Goal: Navigation & Orientation: Understand site structure

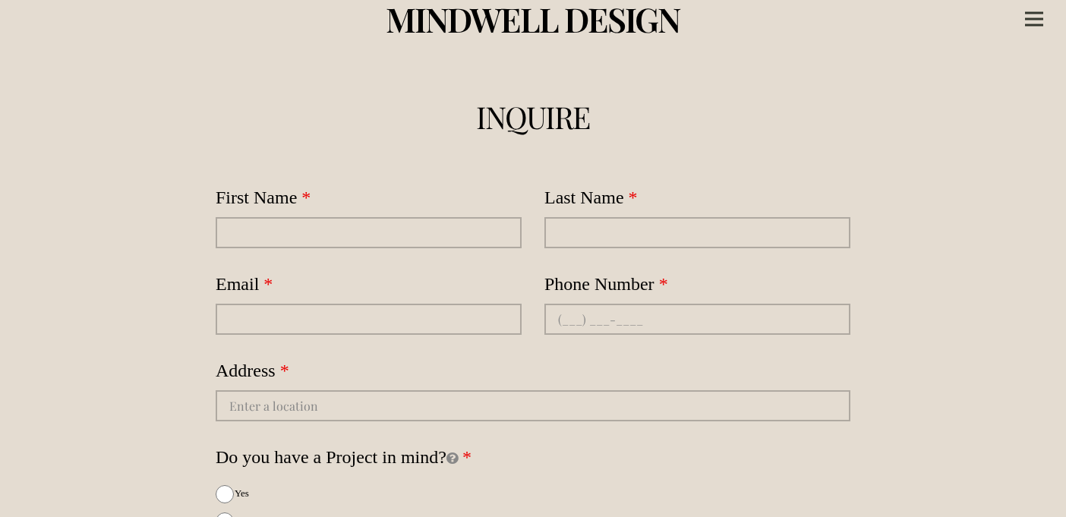
click at [622, 17] on span "MINDWELL DESIGN" at bounding box center [533, 18] width 294 height 45
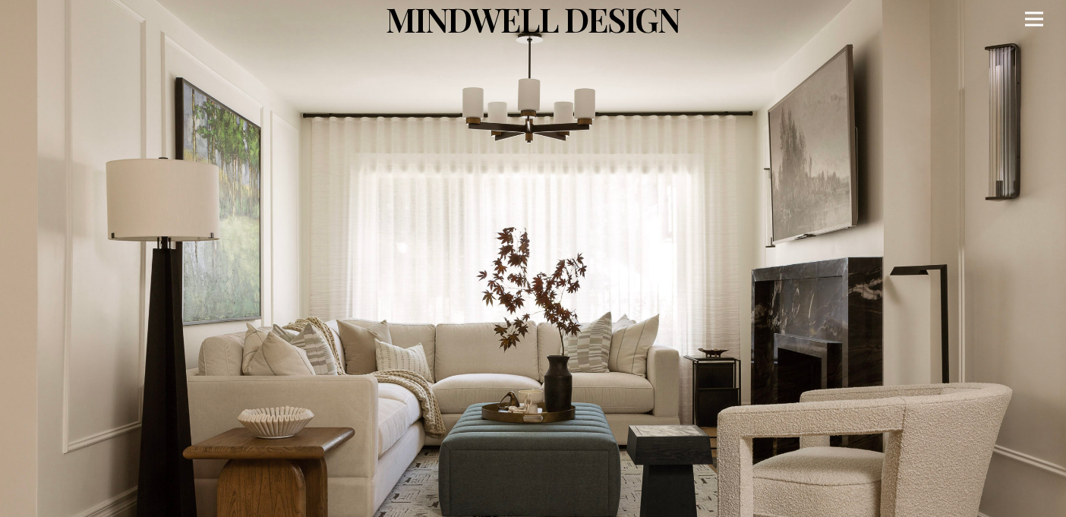
click at [1036, 18] on icon "Menu" at bounding box center [1034, 19] width 18 height 2
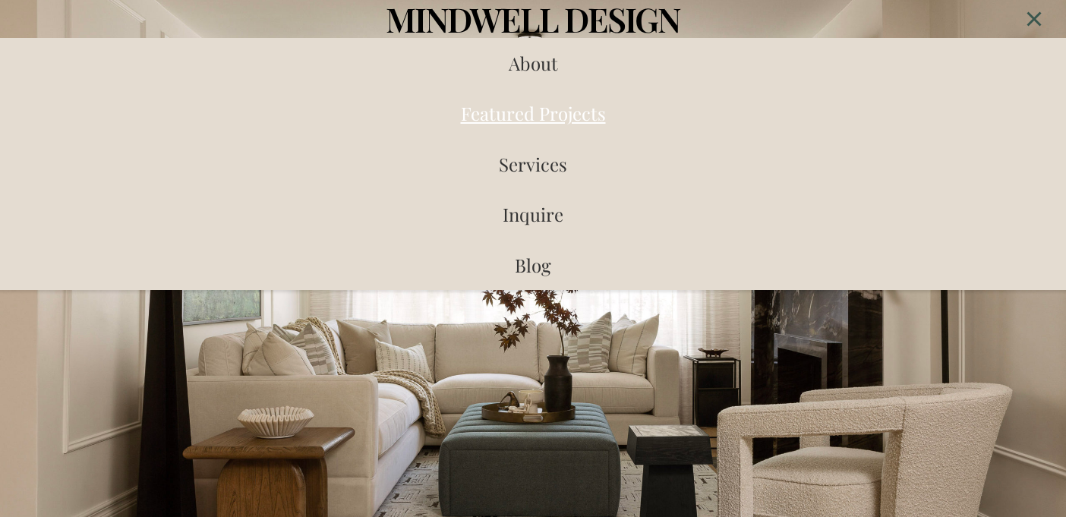
click at [557, 121] on span "Featured Projects" at bounding box center [533, 113] width 145 height 24
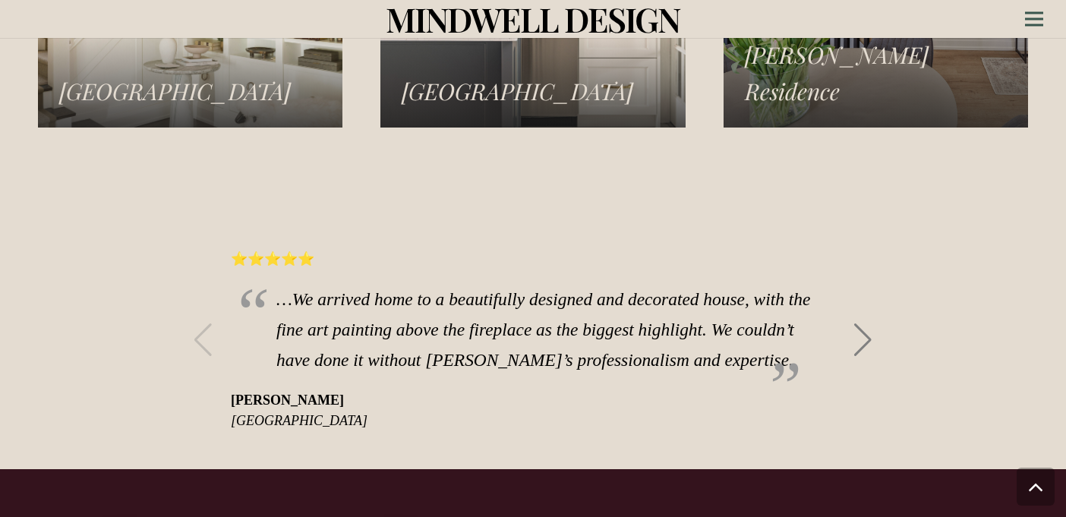
scroll to position [2599, 0]
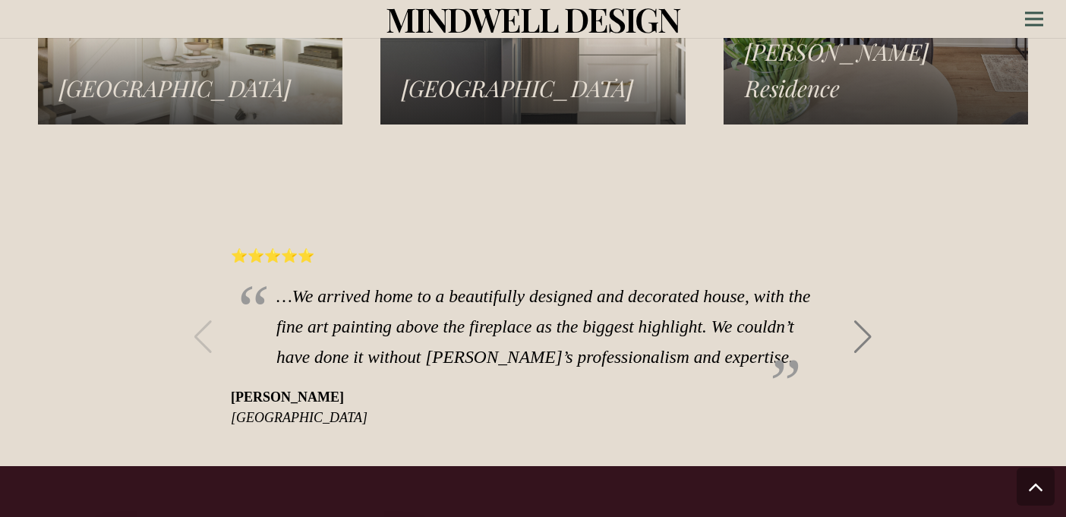
click at [855, 320] on div "Next slide" at bounding box center [862, 336] width 20 height 33
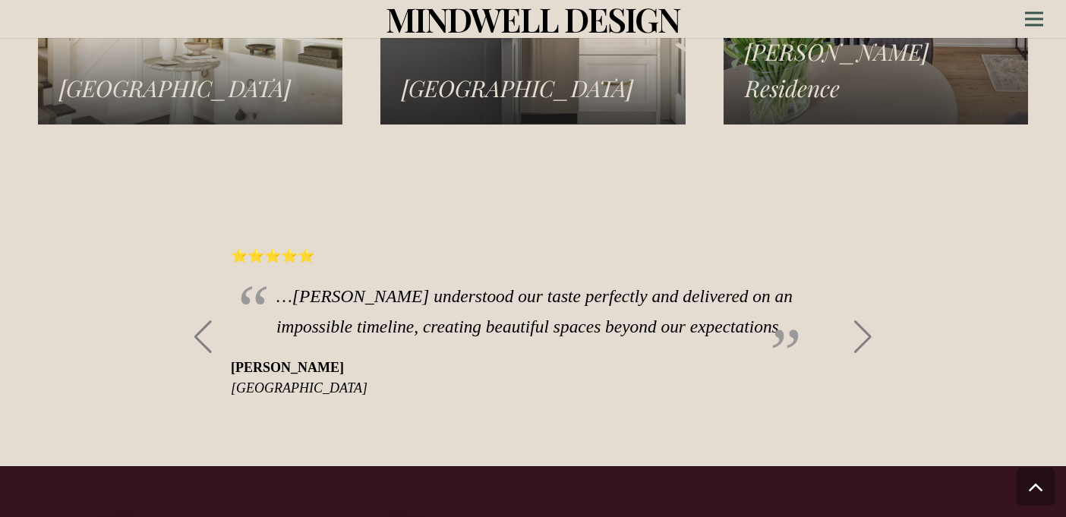
click at [863, 320] on div "Next slide" at bounding box center [862, 336] width 20 height 33
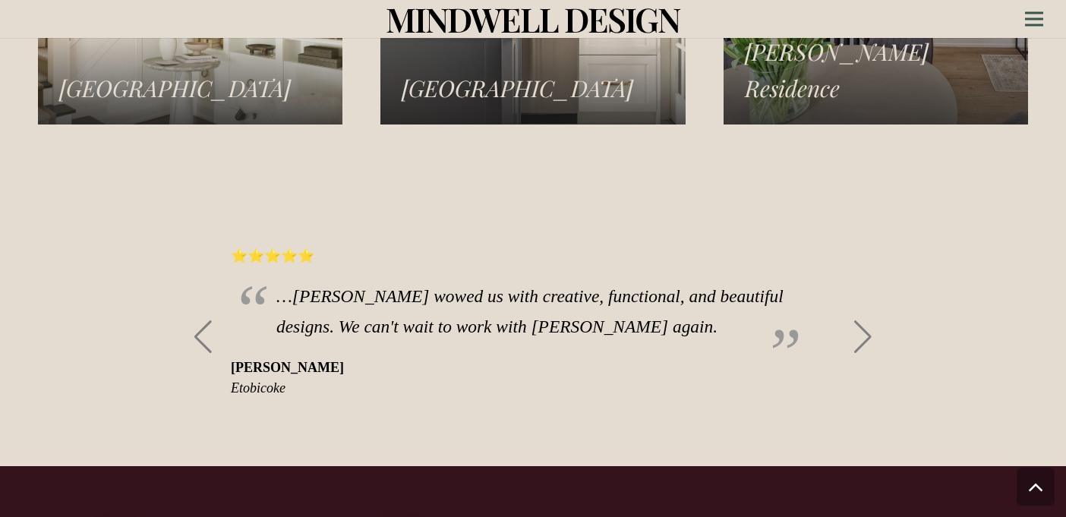
click at [862, 320] on div "Next slide" at bounding box center [862, 336] width 20 height 33
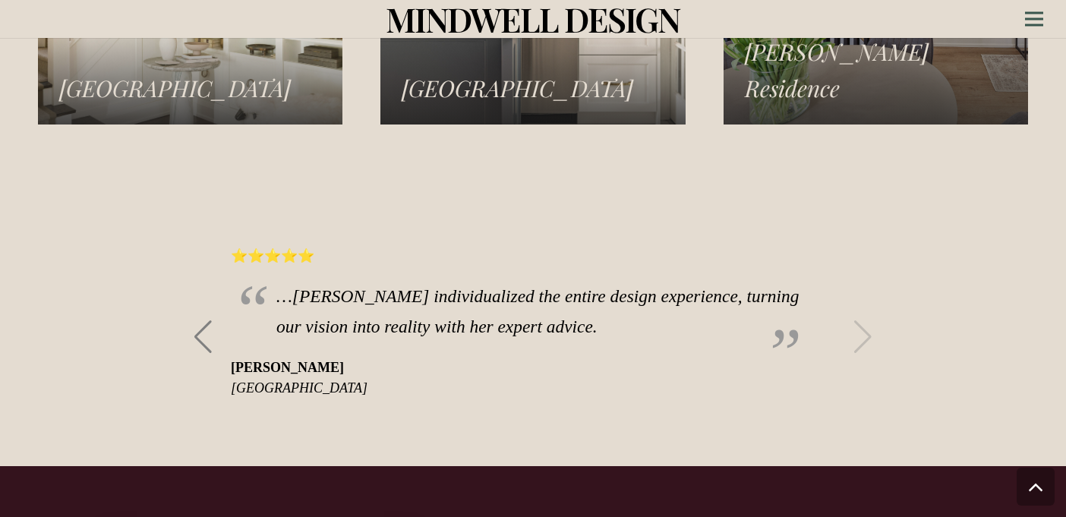
click at [861, 313] on blockquote "…[PERSON_NAME] individualized the entire design experience, turning our vision …" at bounding box center [548, 312] width 634 height 61
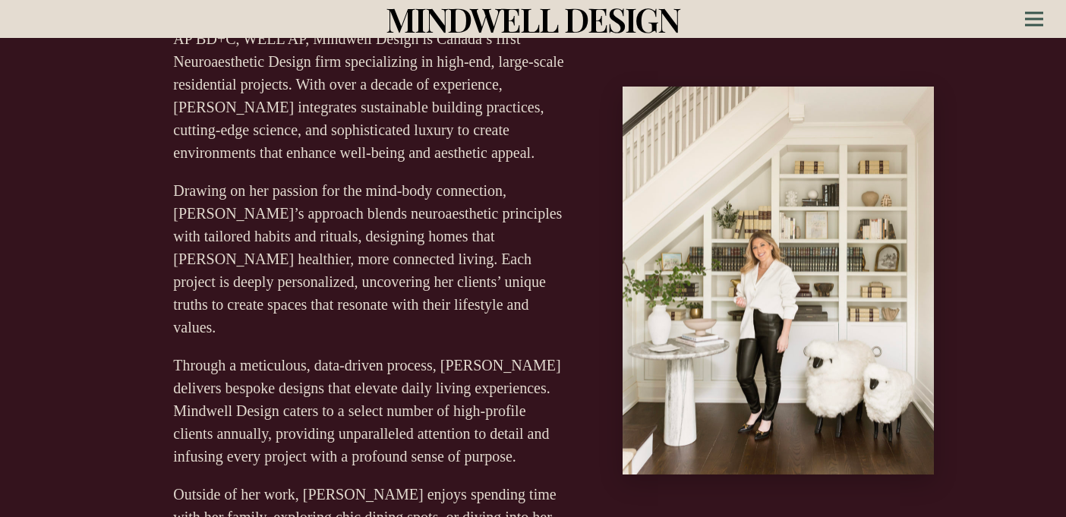
scroll to position [0, 0]
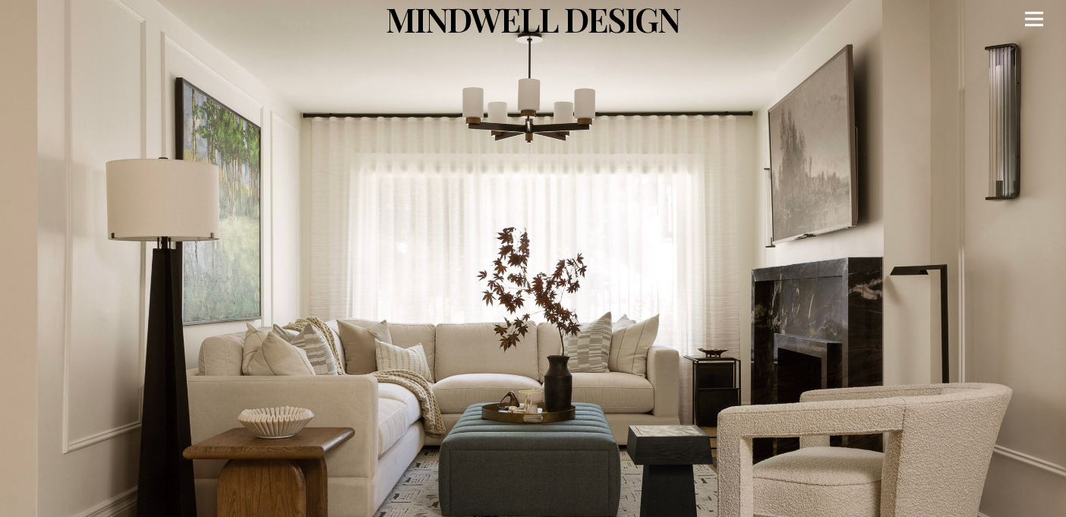
click at [1037, 11] on div "Menu" at bounding box center [1034, 19] width 18 height 38
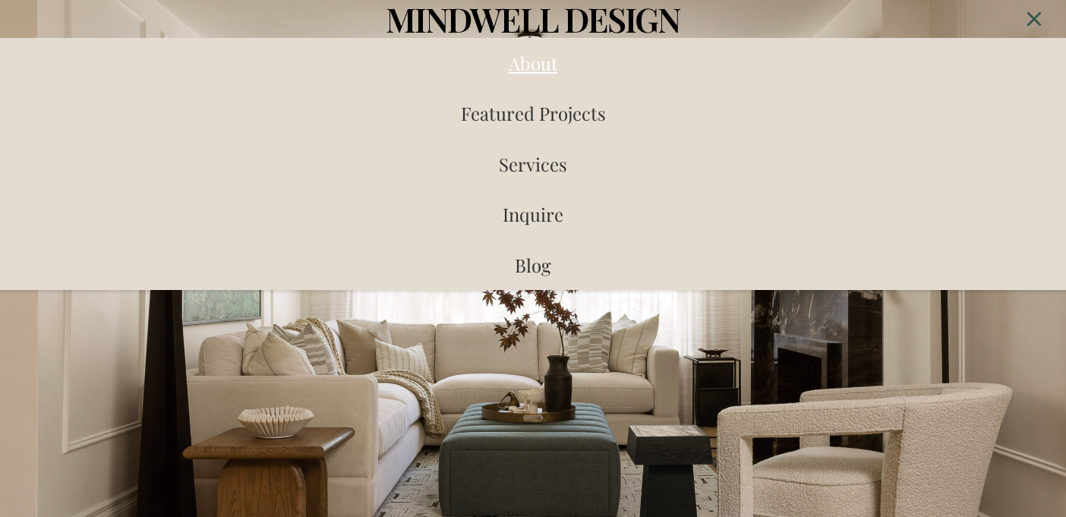
click at [569, 65] on link "About" at bounding box center [532, 63] width 1041 height 50
